Goal: Information Seeking & Learning: Learn about a topic

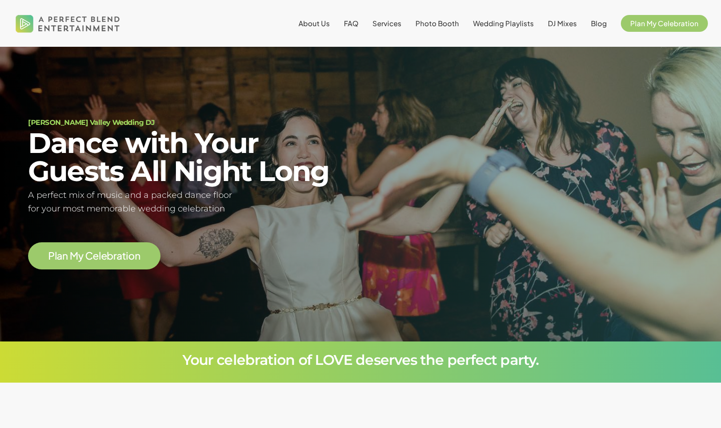
scroll to position [55, 0]
click at [515, 25] on span "Wedding Playlists" at bounding box center [503, 23] width 61 height 9
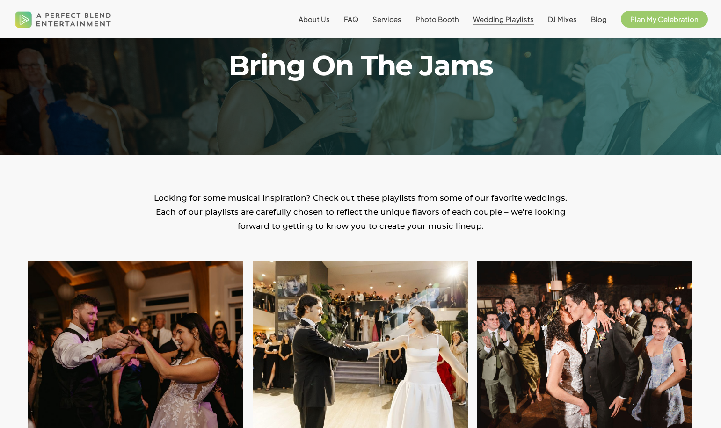
scroll to position [227, 0]
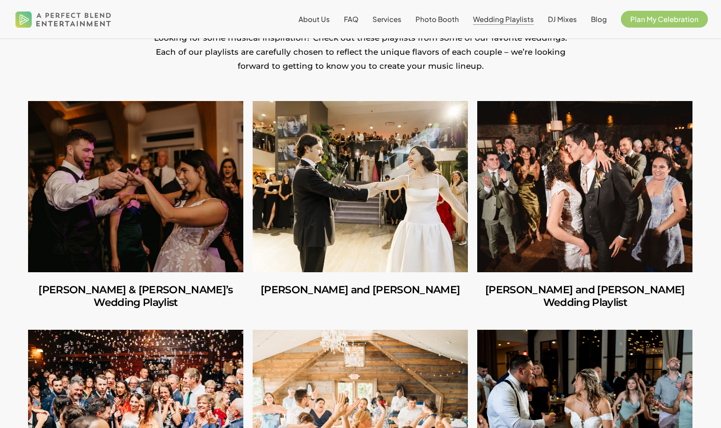
click at [179, 210] on link "Richard & Carly’s Wedding Playlist" at bounding box center [135, 186] width 215 height 171
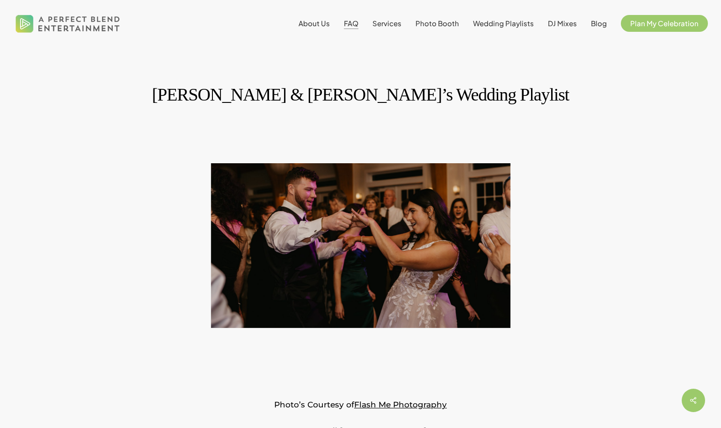
click at [356, 23] on span "FAQ" at bounding box center [351, 23] width 15 height 9
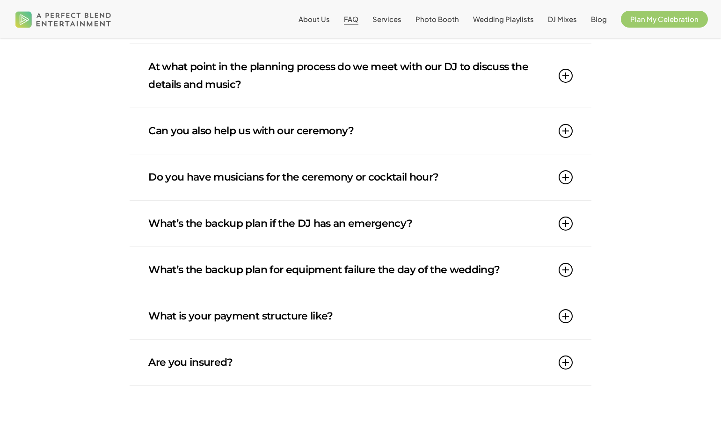
scroll to position [817, 0]
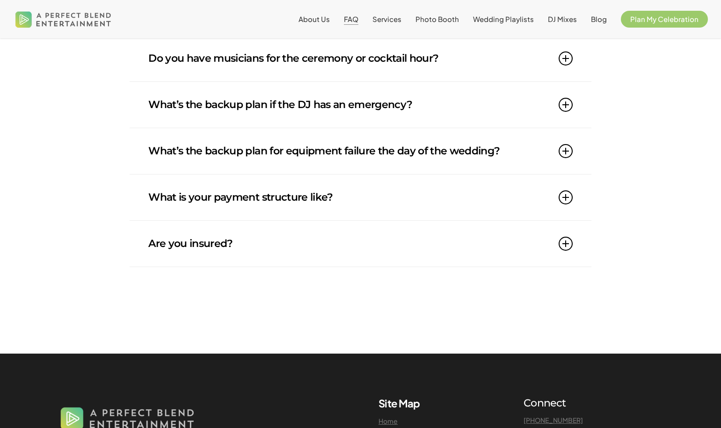
click at [164, 252] on link "Are you insured?" at bounding box center [360, 244] width 424 height 46
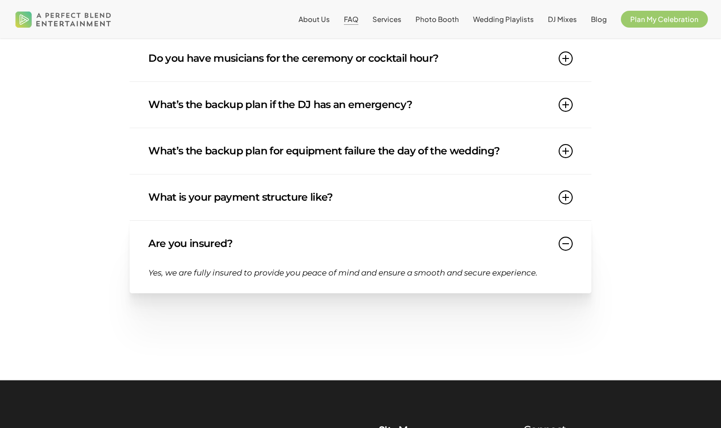
click at [195, 183] on link "What is your payment structure like?" at bounding box center [360, 197] width 424 height 46
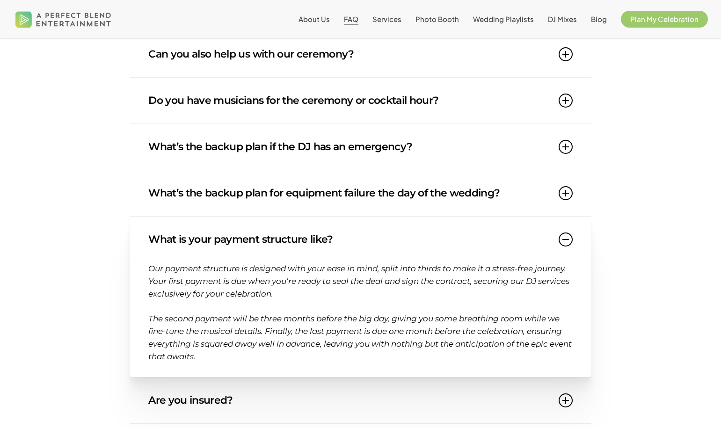
scroll to position [758, 0]
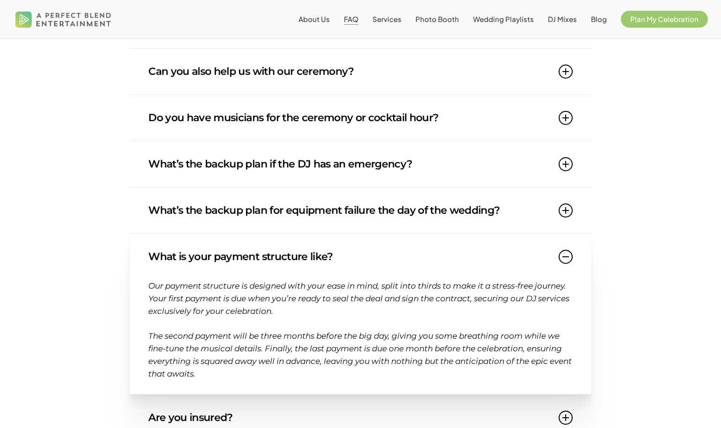
click at [195, 183] on link "What’s the backup plan if the DJ has an emergency?" at bounding box center [360, 164] width 424 height 46
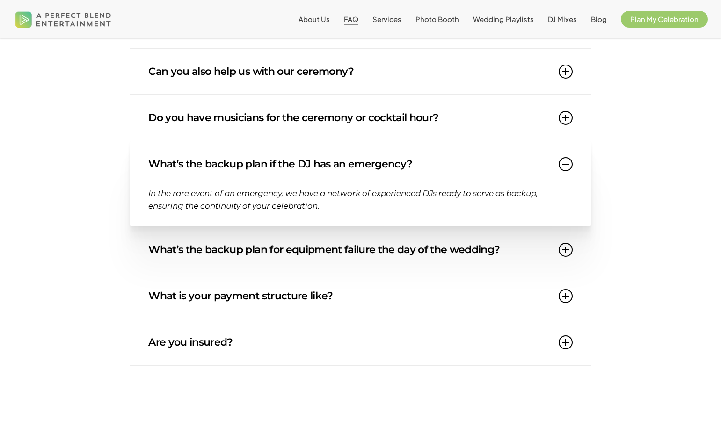
click at [212, 129] on link "Do you have musicians for the ceremony or cocktail hour?" at bounding box center [360, 118] width 424 height 46
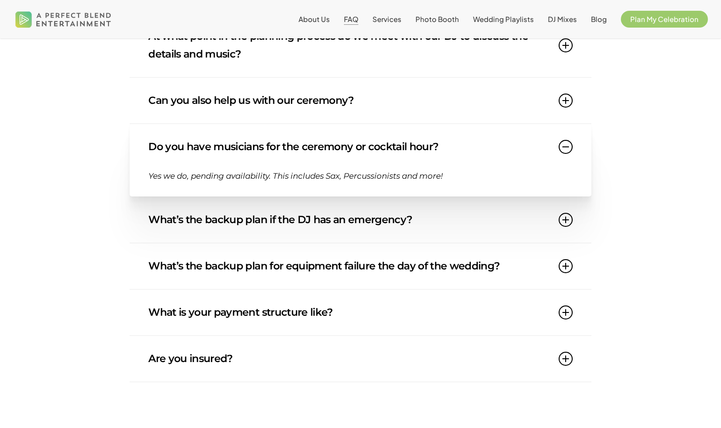
scroll to position [658, 0]
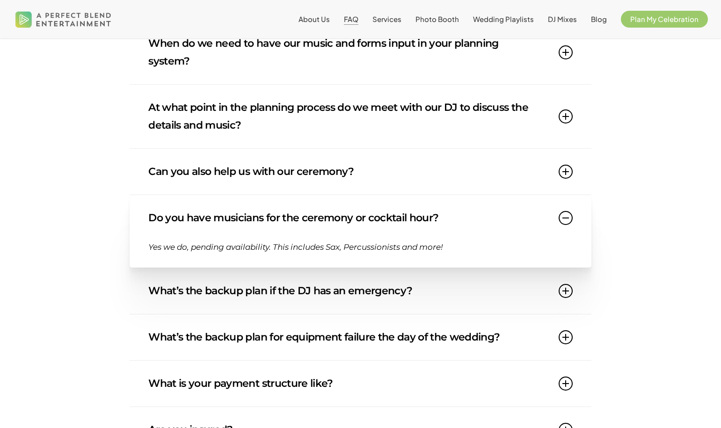
click at [213, 158] on link "Can you also help us with our ceremony?" at bounding box center [360, 172] width 424 height 46
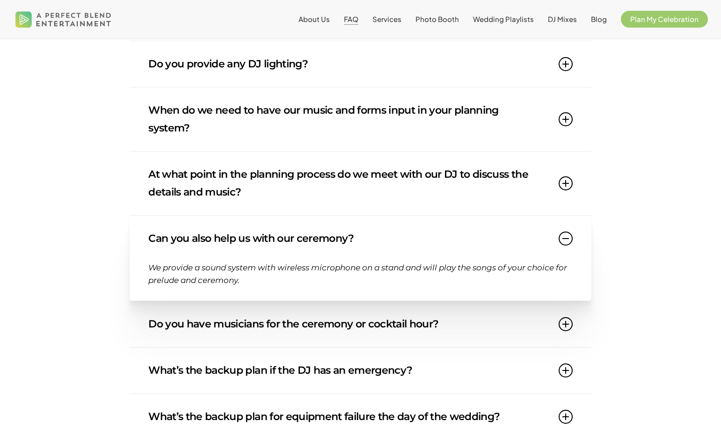
scroll to position [580, 0]
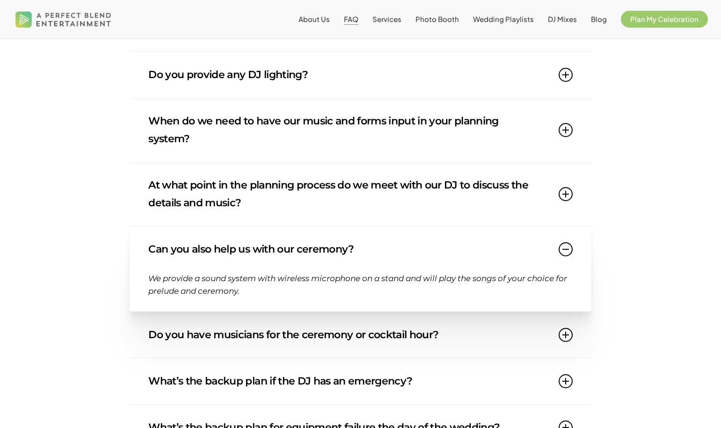
click at [207, 138] on link "When do we need to have our music and forms input in your planning system?" at bounding box center [360, 130] width 424 height 64
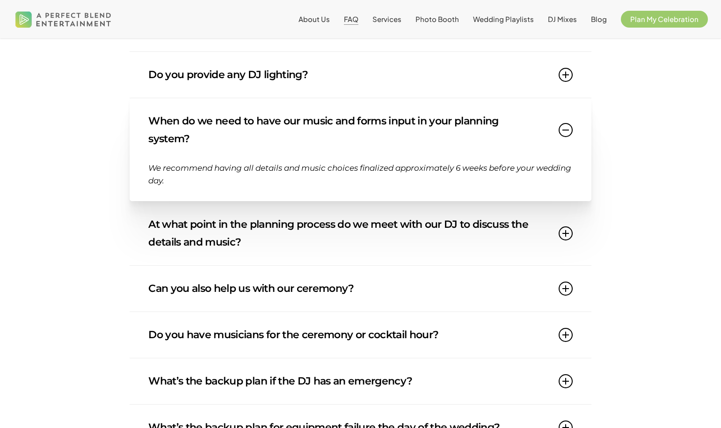
scroll to position [427, 0]
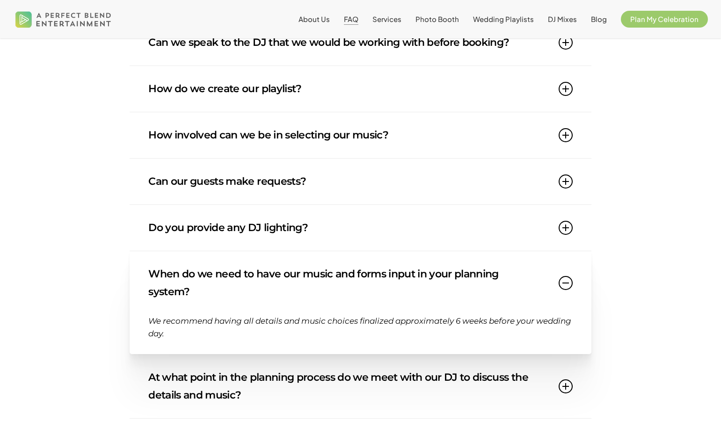
click at [206, 174] on link "Can our guests make requests?" at bounding box center [360, 182] width 424 height 46
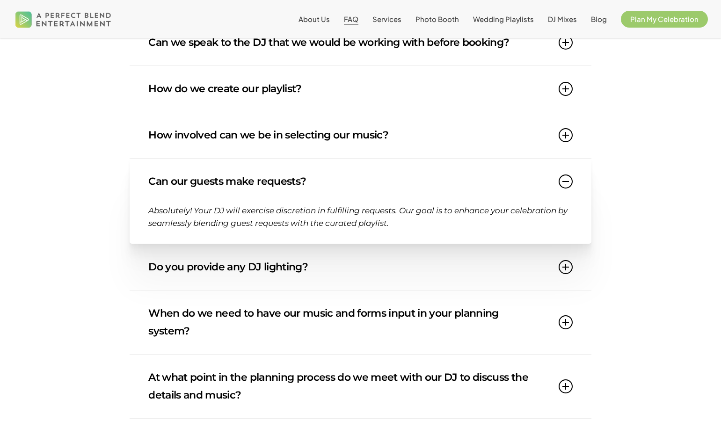
click at [218, 136] on link "How involved can we be in selecting our music?" at bounding box center [360, 135] width 424 height 46
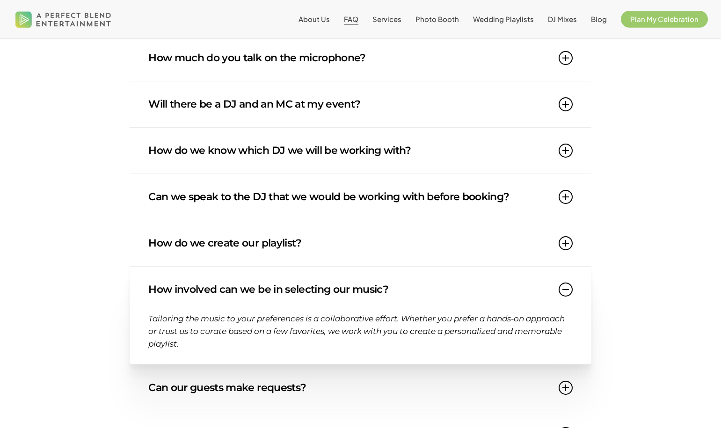
scroll to position [251, 0]
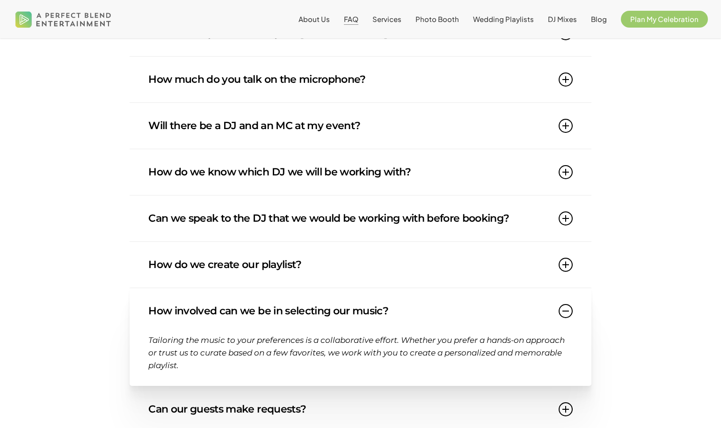
click at [219, 214] on link "Can we speak to the DJ that we would be working with before booking?" at bounding box center [360, 219] width 424 height 46
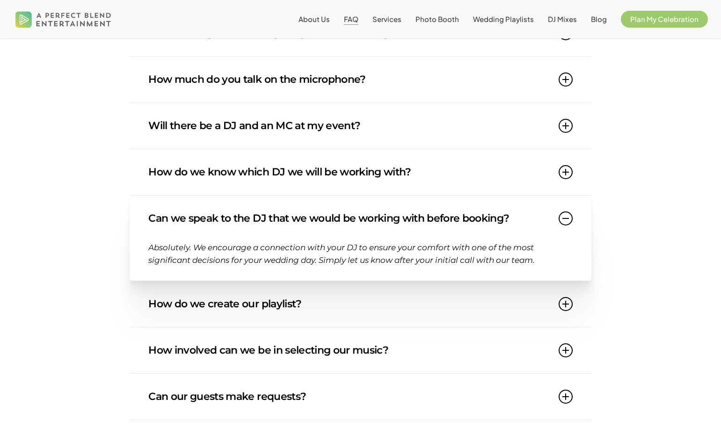
click at [225, 123] on link "Will there be a DJ and an MC at my event?" at bounding box center [360, 126] width 424 height 46
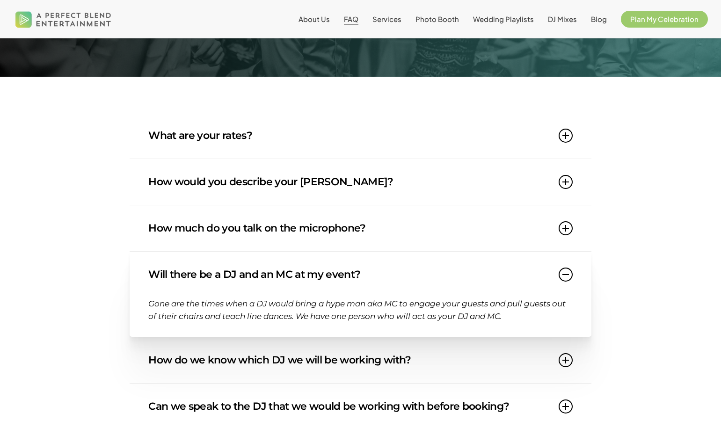
scroll to position [102, 0]
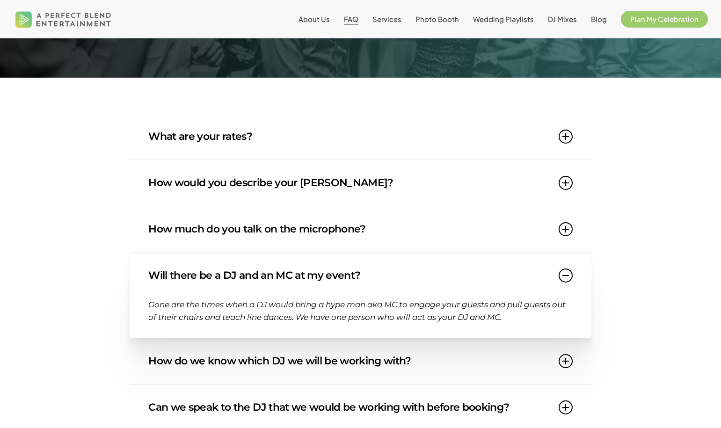
click at [271, 167] on link "How would you describe your DJ style?" at bounding box center [360, 183] width 424 height 46
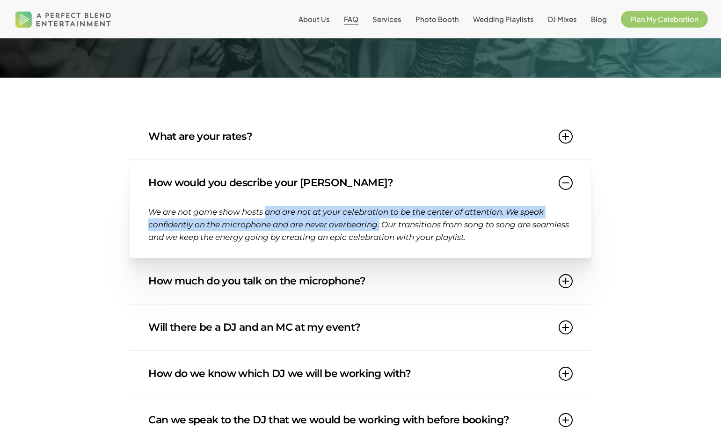
drag, startPoint x: 268, startPoint y: 211, endPoint x: 383, endPoint y: 228, distance: 115.9
click at [383, 228] on span "We are not game show hosts and are not at your celebration to be the center of …" at bounding box center [358, 224] width 421 height 35
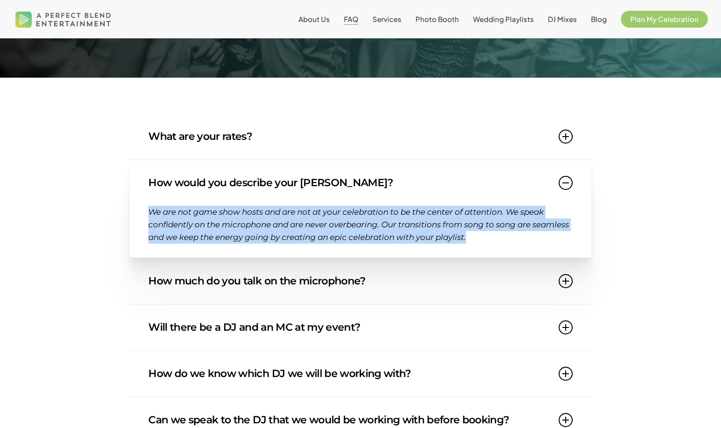
drag, startPoint x: 514, startPoint y: 240, endPoint x: 131, endPoint y: 211, distance: 384.2
click at [131, 211] on div "How would you describe your DJ style? We are not game show hosts and are not at…" at bounding box center [360, 209] width 461 height 98
click at [157, 190] on link "How would you describe your DJ style?" at bounding box center [360, 183] width 424 height 46
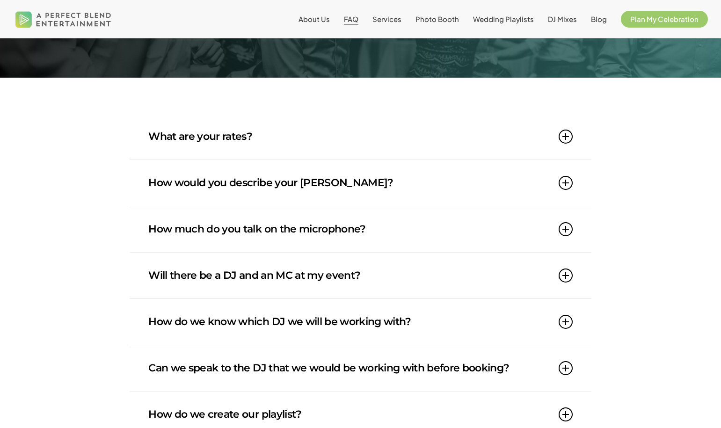
scroll to position [0, 0]
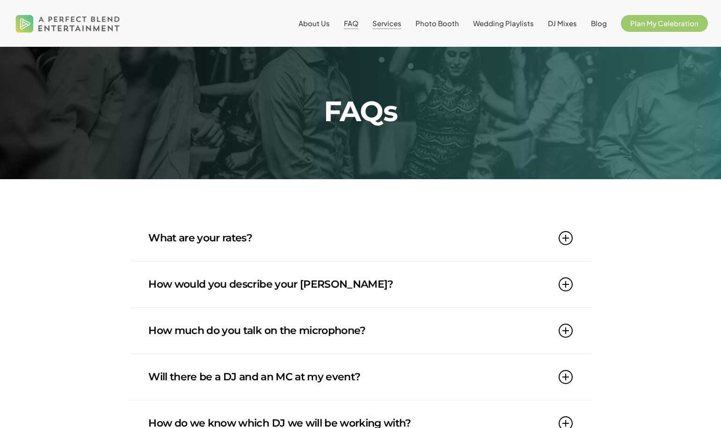
click at [391, 26] on span "Services" at bounding box center [386, 23] width 29 height 9
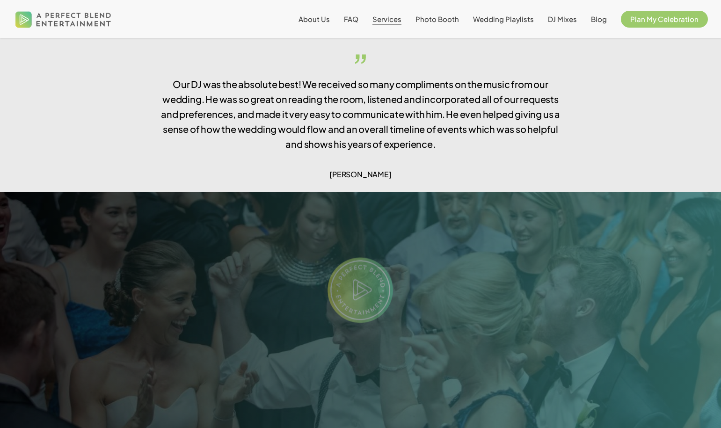
scroll to position [1727, 0]
